Goal: Information Seeking & Learning: Learn about a topic

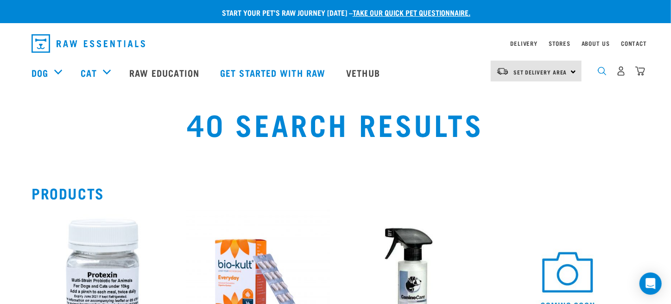
click at [602, 74] on img "dropdown navigation" at bounding box center [601, 71] width 9 height 9
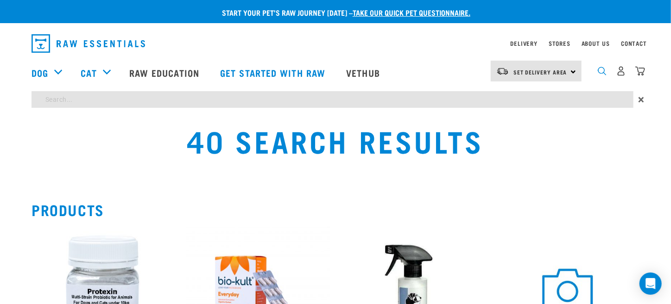
click at [602, 74] on img "dropdown navigation" at bounding box center [601, 71] width 9 height 9
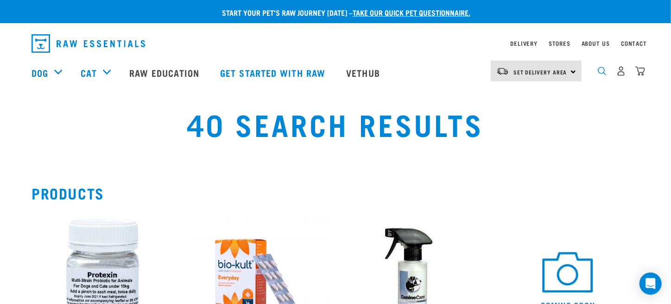
click at [602, 74] on img "dropdown navigation" at bounding box center [601, 71] width 9 height 9
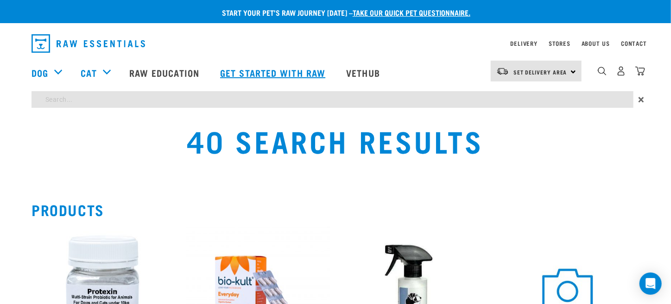
click at [280, 87] on link "Get started with Raw" at bounding box center [274, 72] width 126 height 37
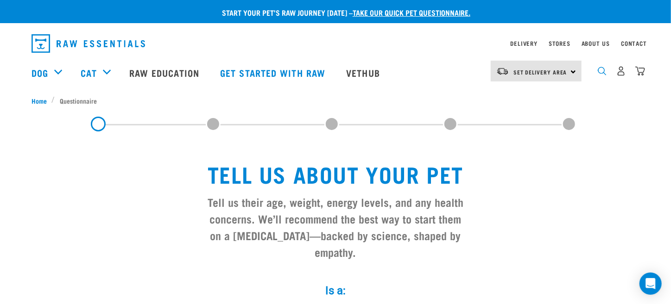
click at [602, 75] on img "dropdown navigation" at bounding box center [601, 71] width 9 height 9
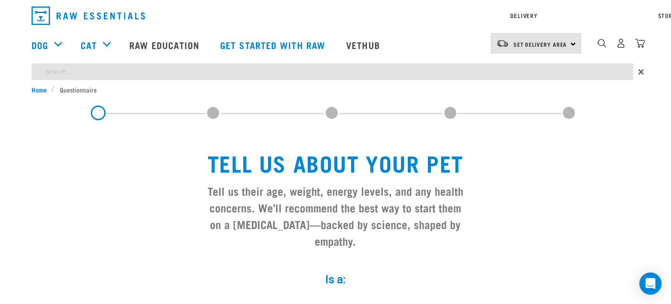
type input "probiotics"
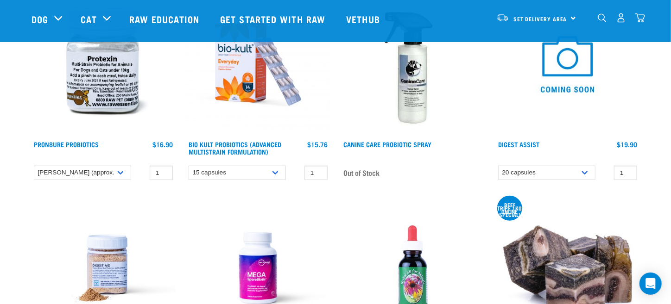
scroll to position [93, 0]
